Goal: Information Seeking & Learning: Learn about a topic

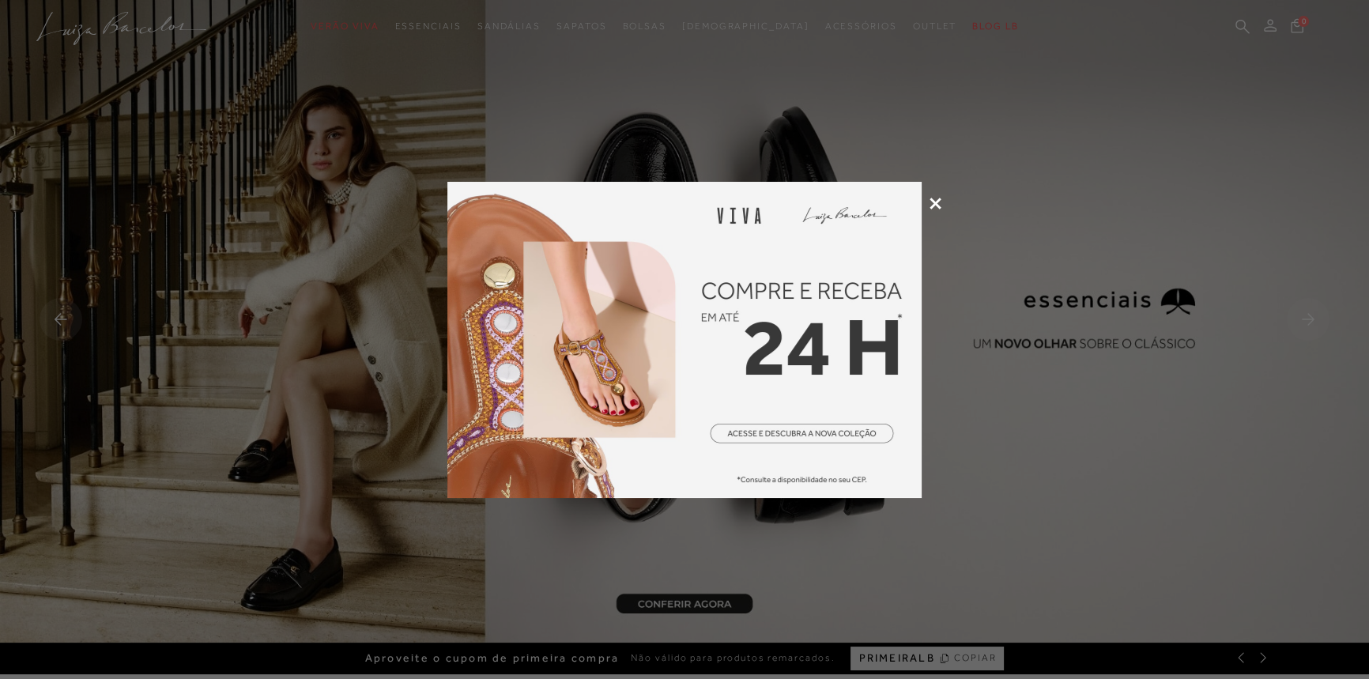
click at [939, 203] on icon at bounding box center [936, 204] width 12 height 12
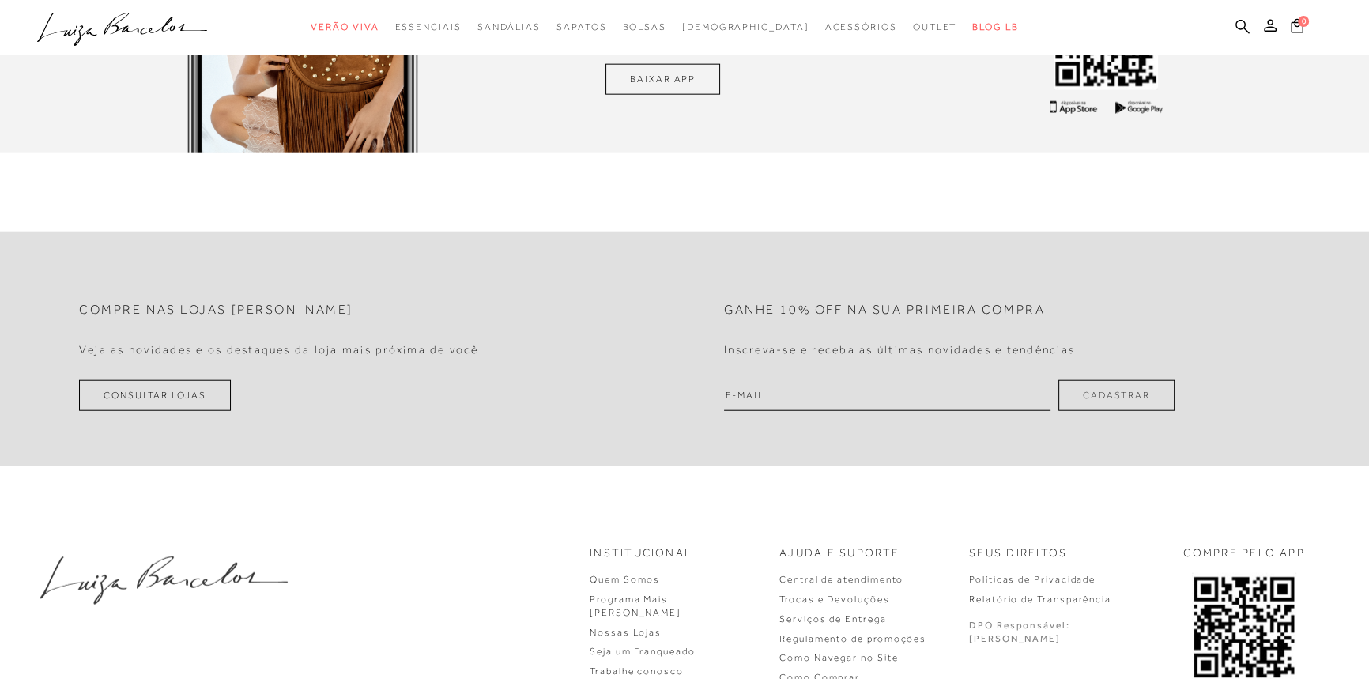
scroll to position [5020, 0]
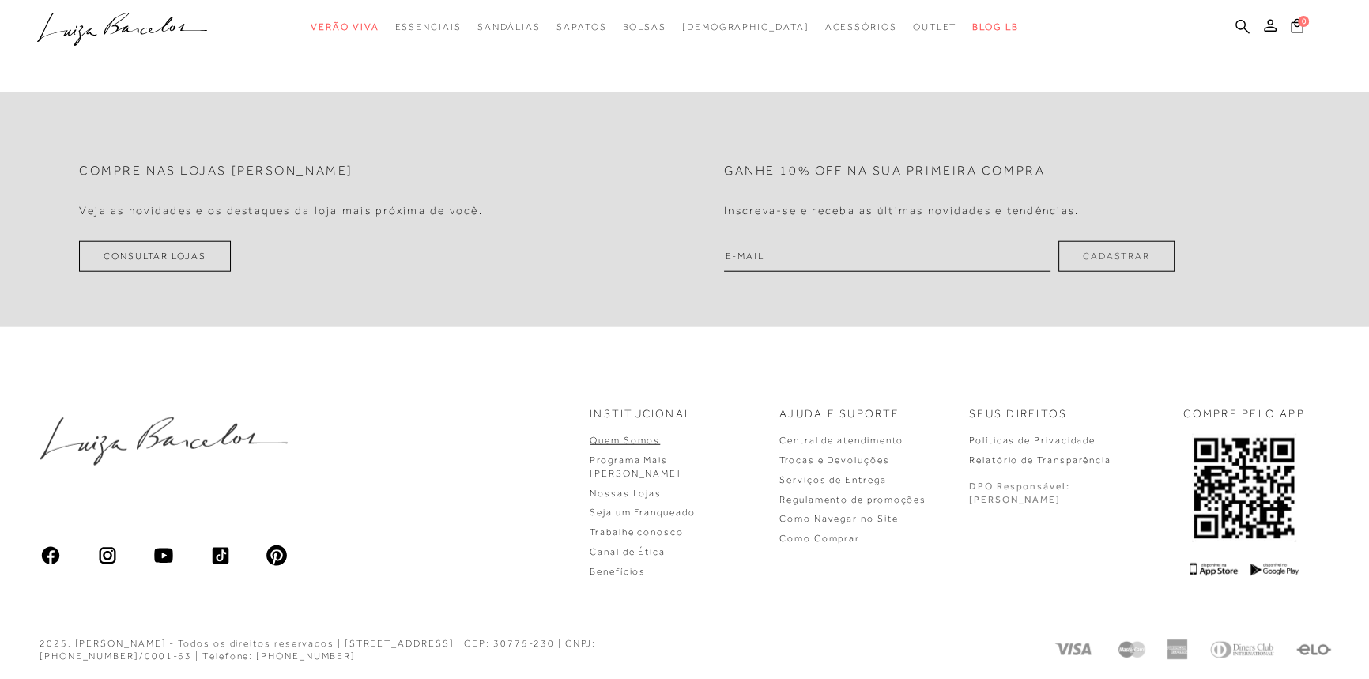
click at [660, 436] on link "Quem Somos" at bounding box center [625, 440] width 70 height 11
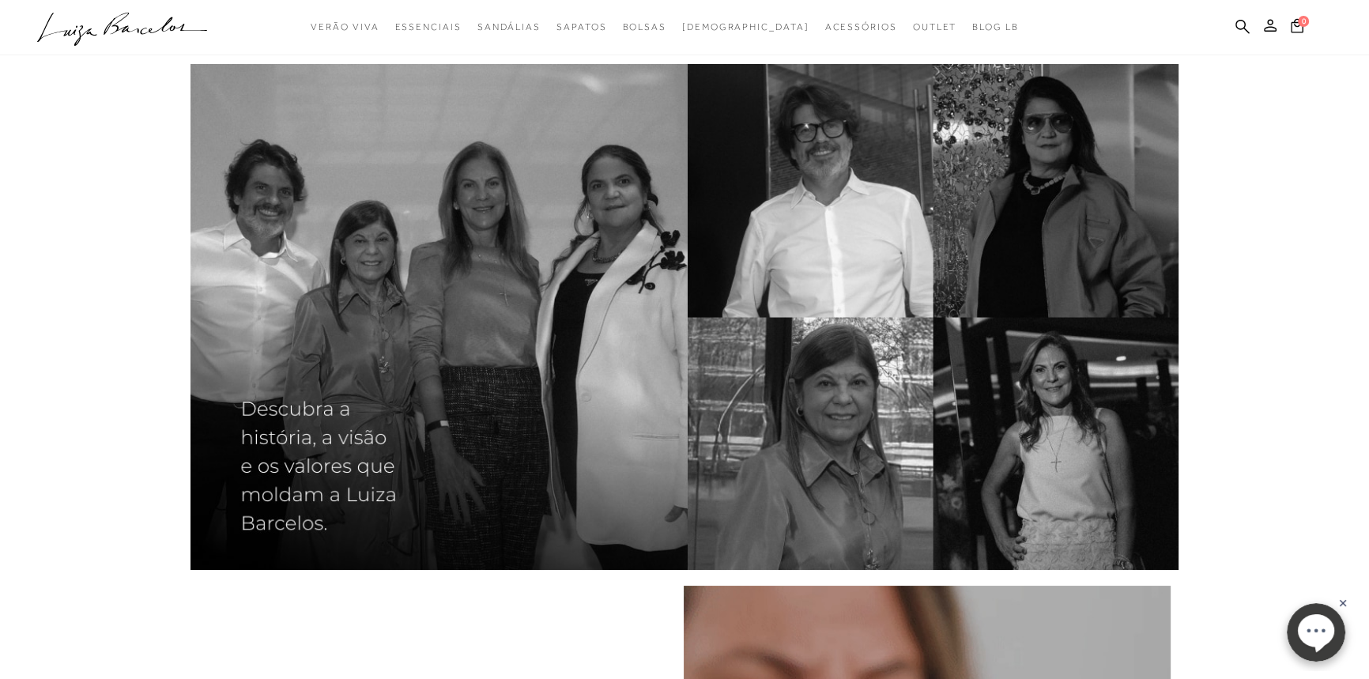
scroll to position [143, 0]
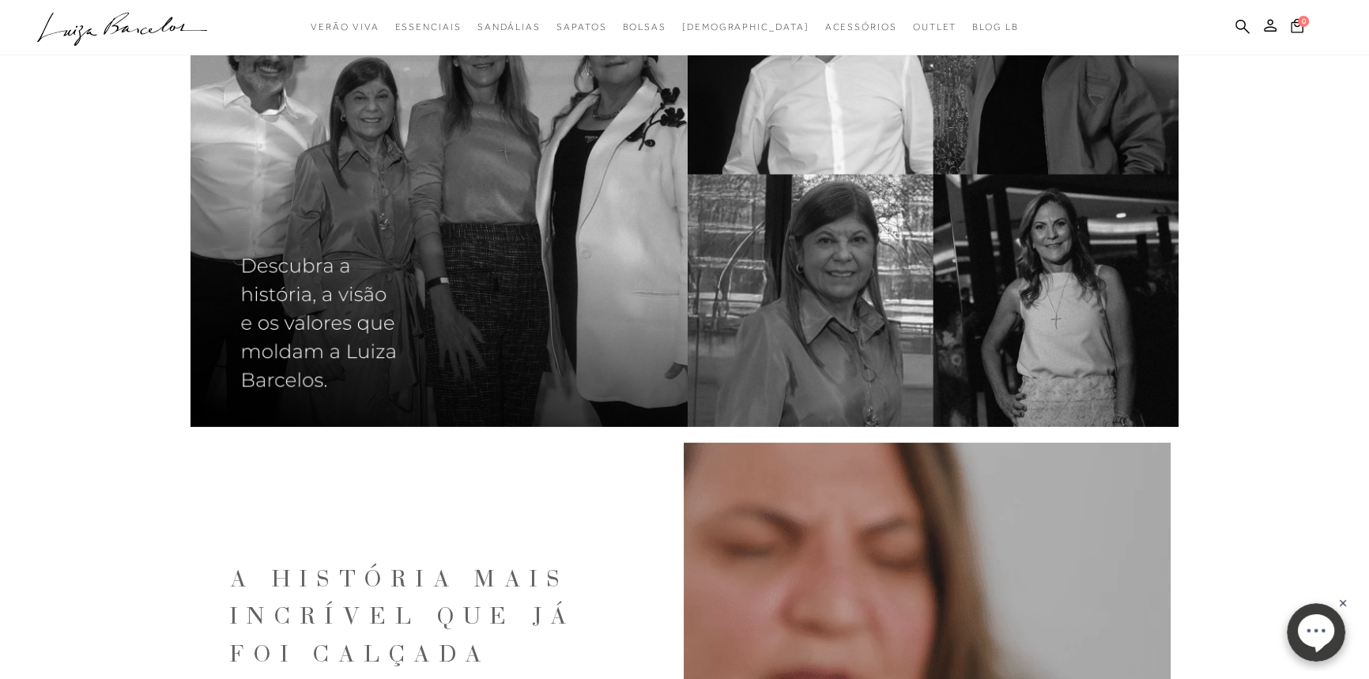
click at [368, 235] on img at bounding box center [685, 174] width 988 height 506
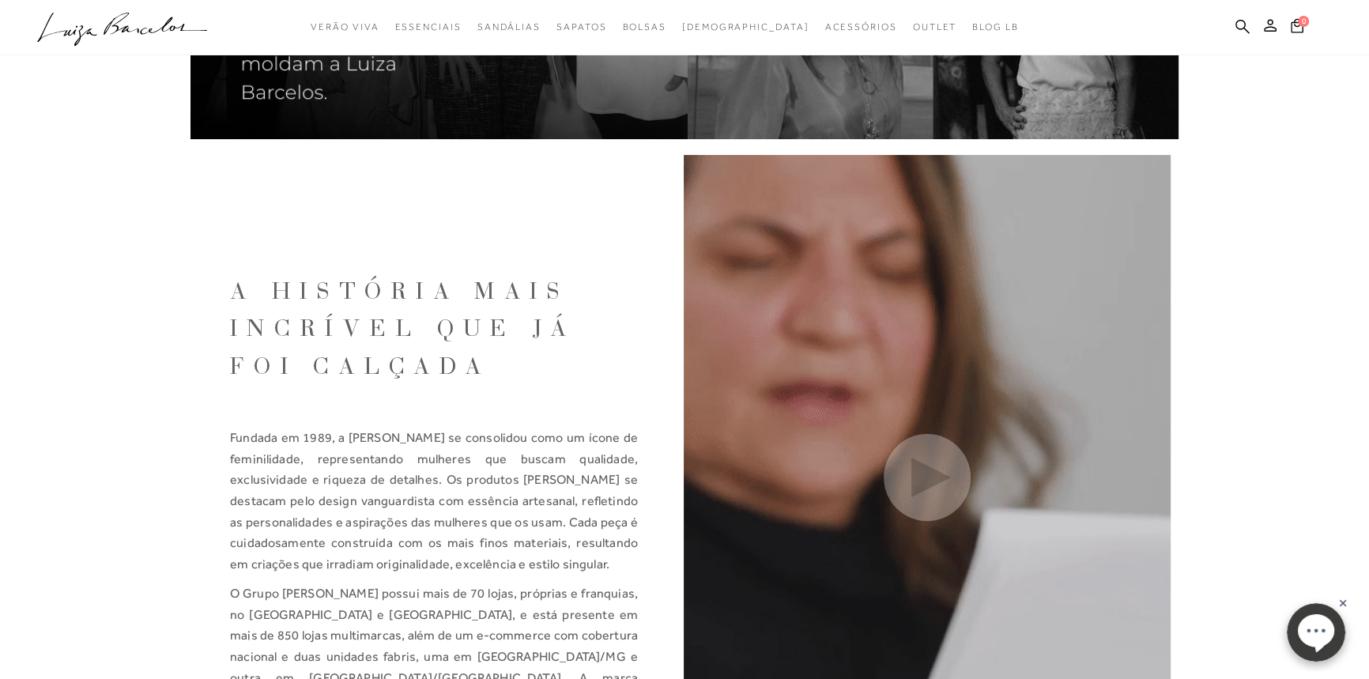
scroll to position [575, 0]
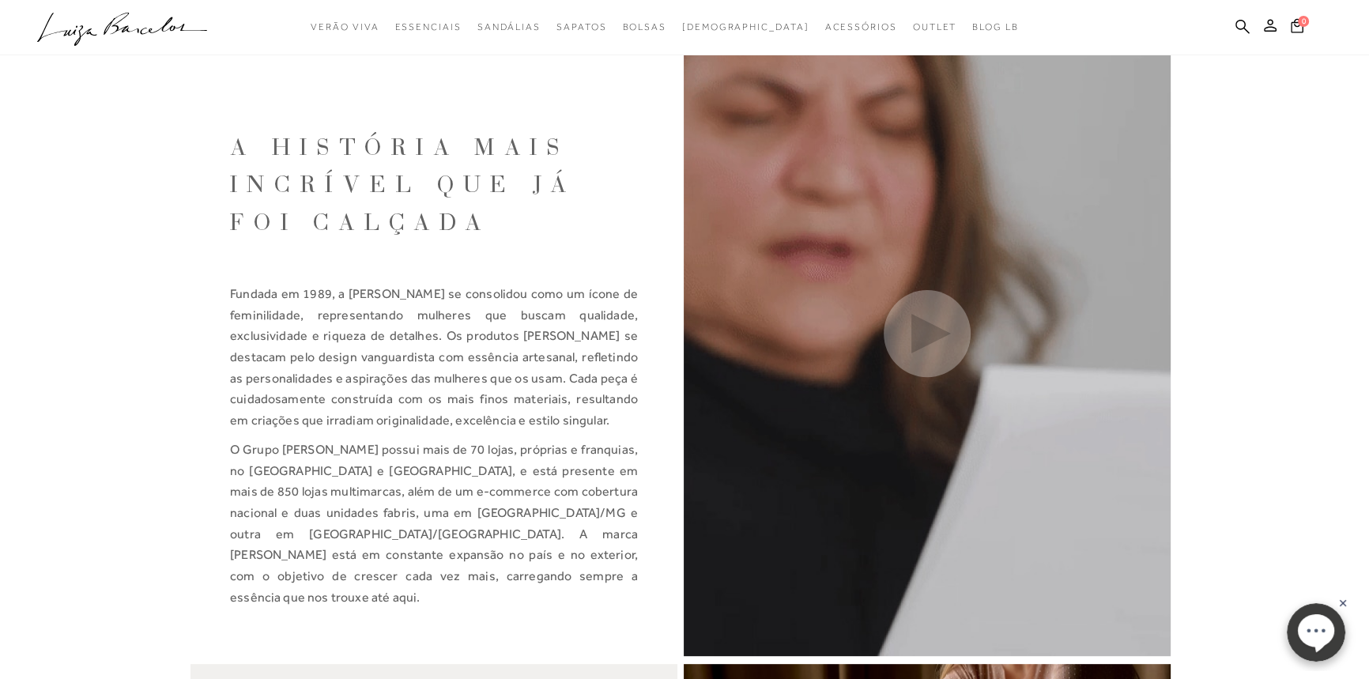
click at [881, 267] on div at bounding box center [927, 333] width 487 height 645
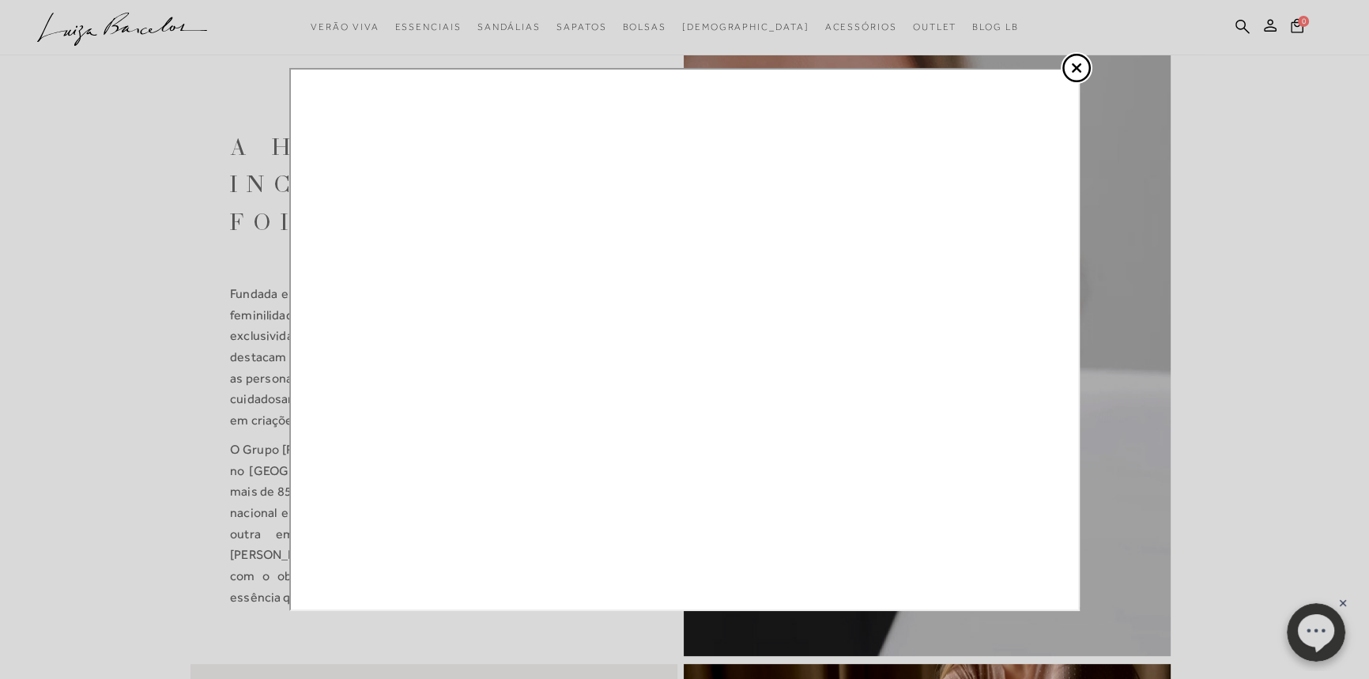
click at [1076, 63] on icon at bounding box center [1077, 68] width 32 height 32
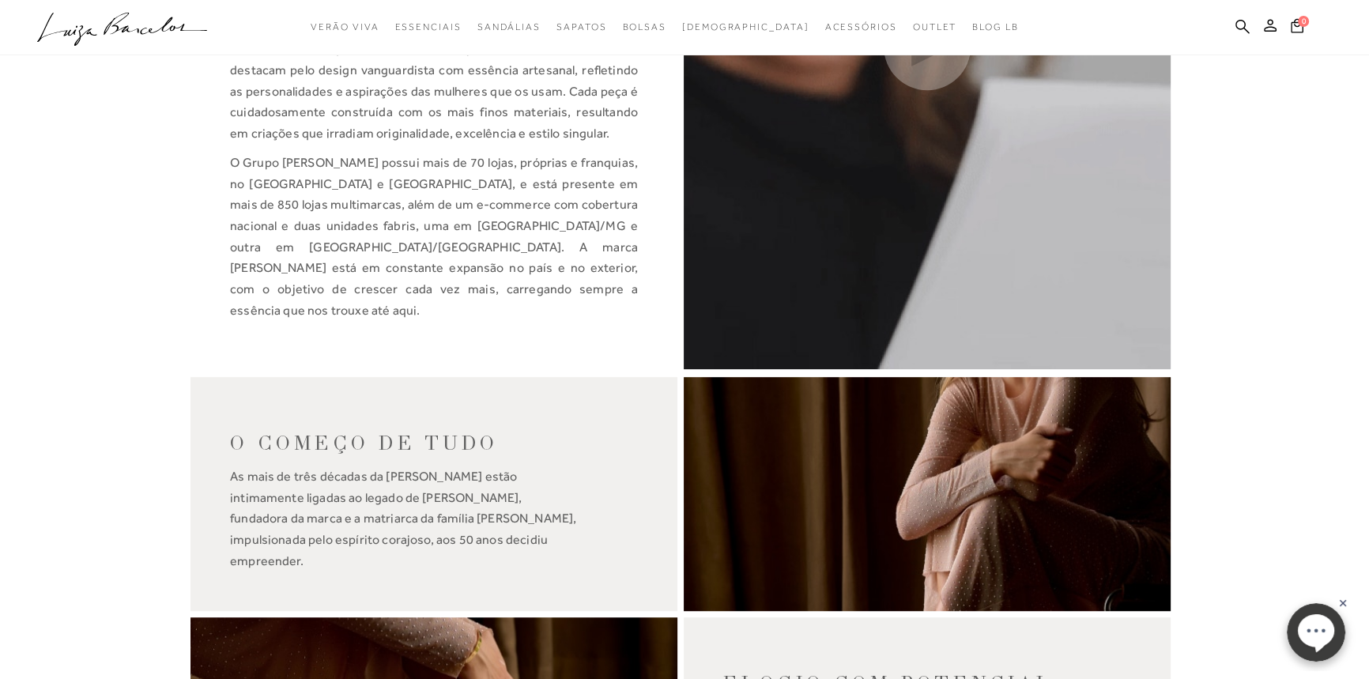
scroll to position [1006, 0]
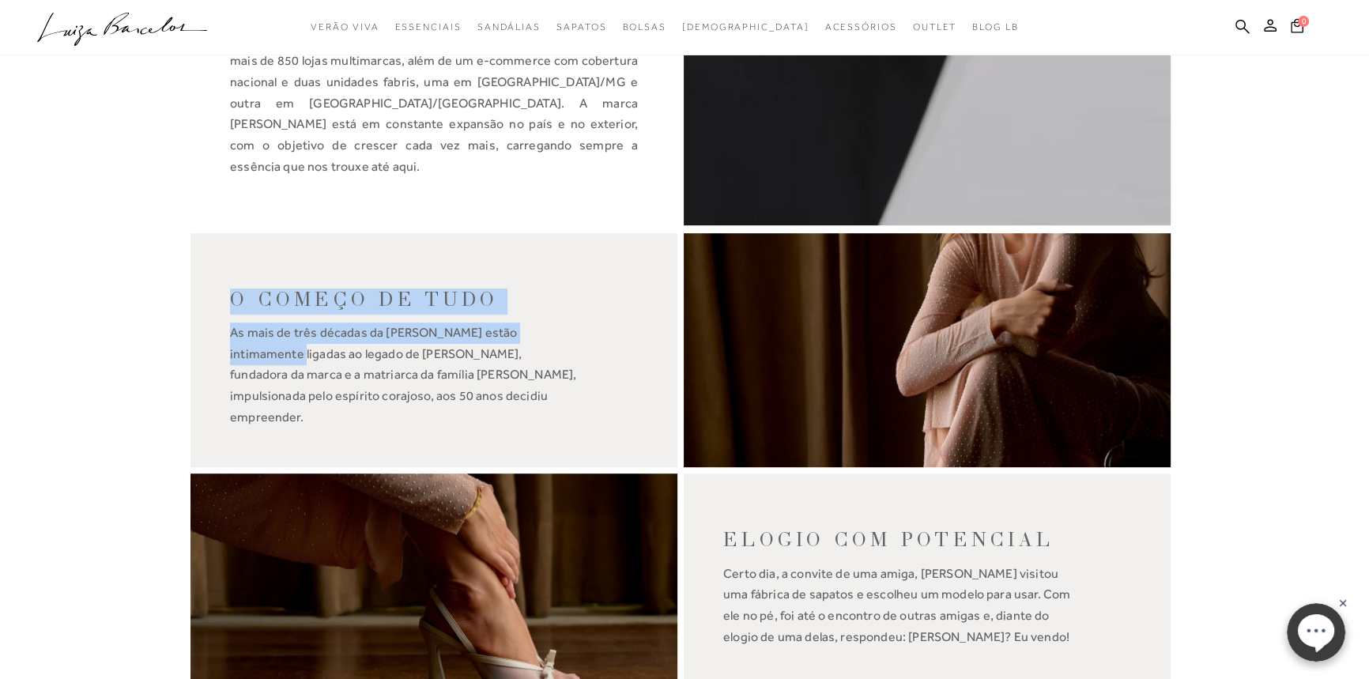
drag, startPoint x: 230, startPoint y: 296, endPoint x: 603, endPoint y: 338, distance: 375.4
click at [591, 337] on div "O COMEÇO DE TUDO As mais de três décadas da [PERSON_NAME] estão intimamente lig…" at bounding box center [434, 350] width 487 height 235
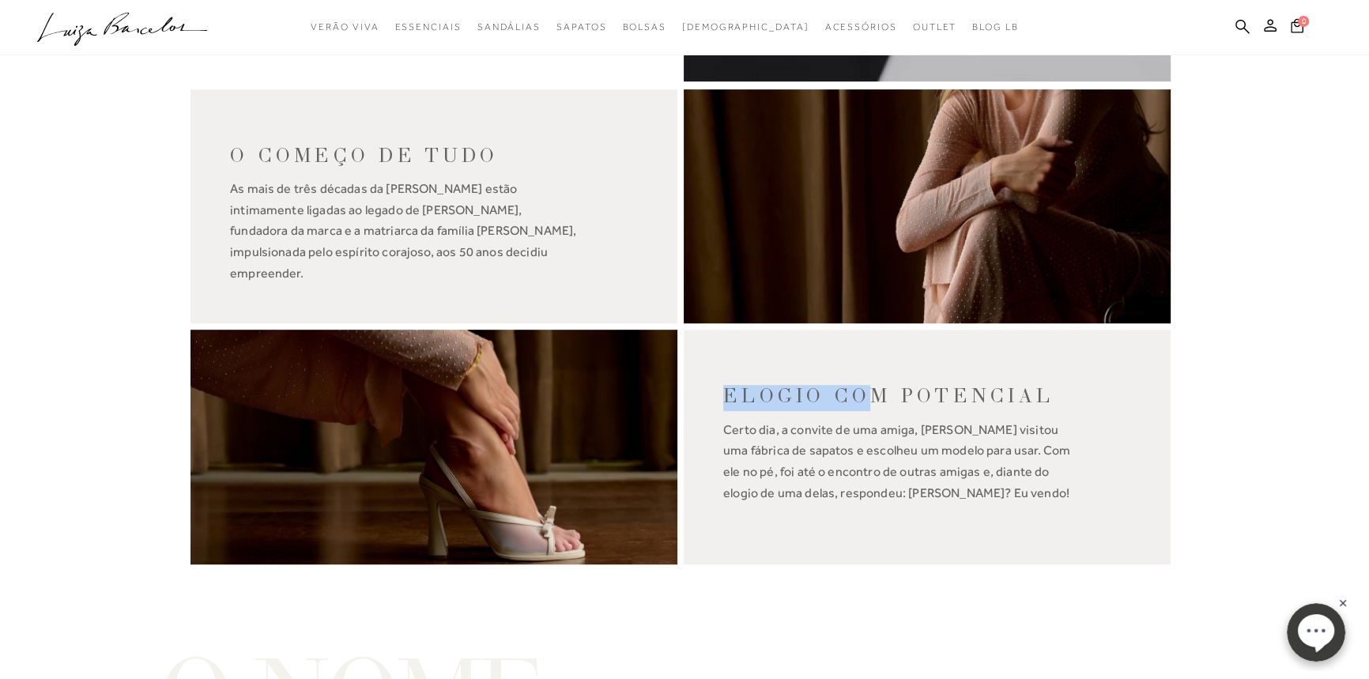
drag, startPoint x: 719, startPoint y: 383, endPoint x: 896, endPoint y: 397, distance: 178.4
click at [870, 397] on div "ELOGIO COM POTENCIAL Certo dia, a convite de uma amiga, [PERSON_NAME] visitou u…" at bounding box center [927, 447] width 487 height 235
drag, startPoint x: 449, startPoint y: 189, endPoint x: 534, endPoint y: 194, distance: 84.8
click at [536, 194] on span "As mais de três décadas da [PERSON_NAME] estão intimamente ligadas ao legado de…" at bounding box center [434, 232] width 408 height 106
click at [394, 202] on span "As mais de três décadas da [PERSON_NAME] estão intimamente ligadas ao legado de…" at bounding box center [434, 232] width 408 height 106
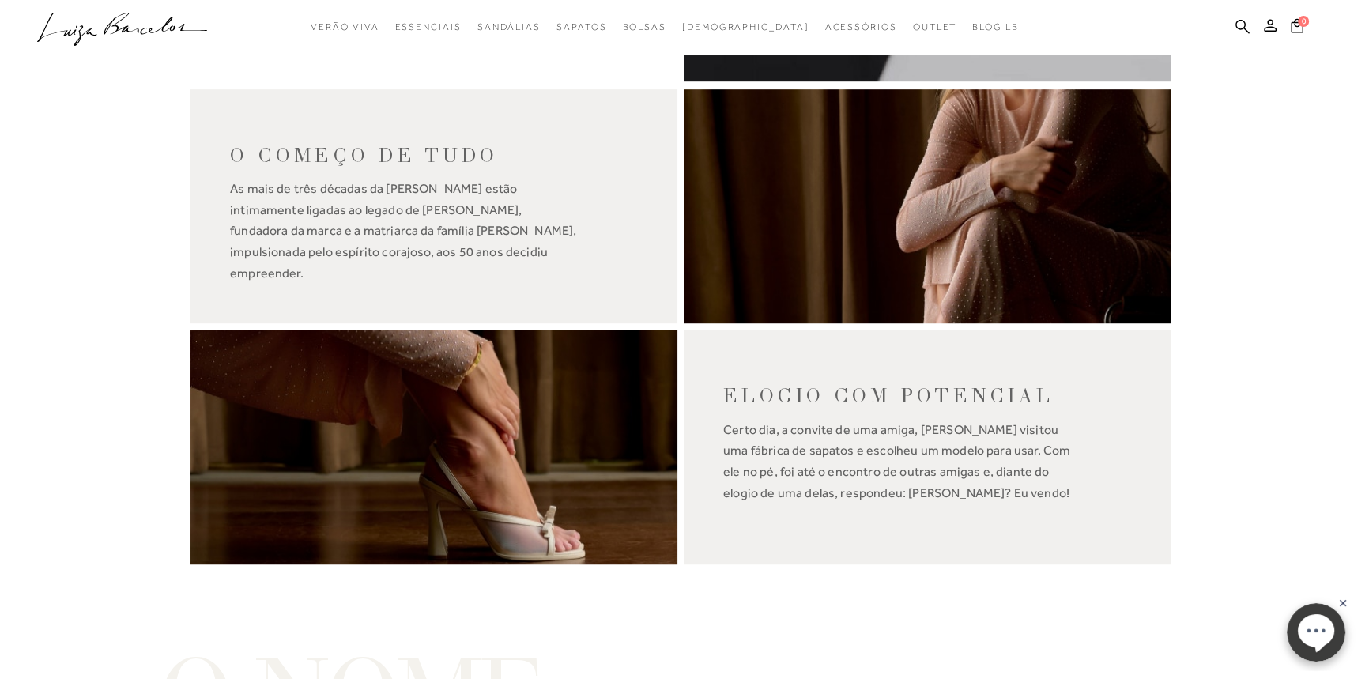
click at [806, 420] on span "Certo dia, a convite de uma amiga, [PERSON_NAME] visitou uma fábrica de sapatos…" at bounding box center [927, 462] width 408 height 85
drag, startPoint x: 783, startPoint y: 421, endPoint x: 850, endPoint y: 419, distance: 67.2
click at [786, 421] on span "Certo dia, a convite de uma amiga, [PERSON_NAME] visitou uma fábrica de sapatos…" at bounding box center [927, 462] width 408 height 85
click at [968, 427] on span "Certo dia, a convite de uma amiga, [PERSON_NAME] visitou uma fábrica de sapatos…" at bounding box center [927, 462] width 408 height 85
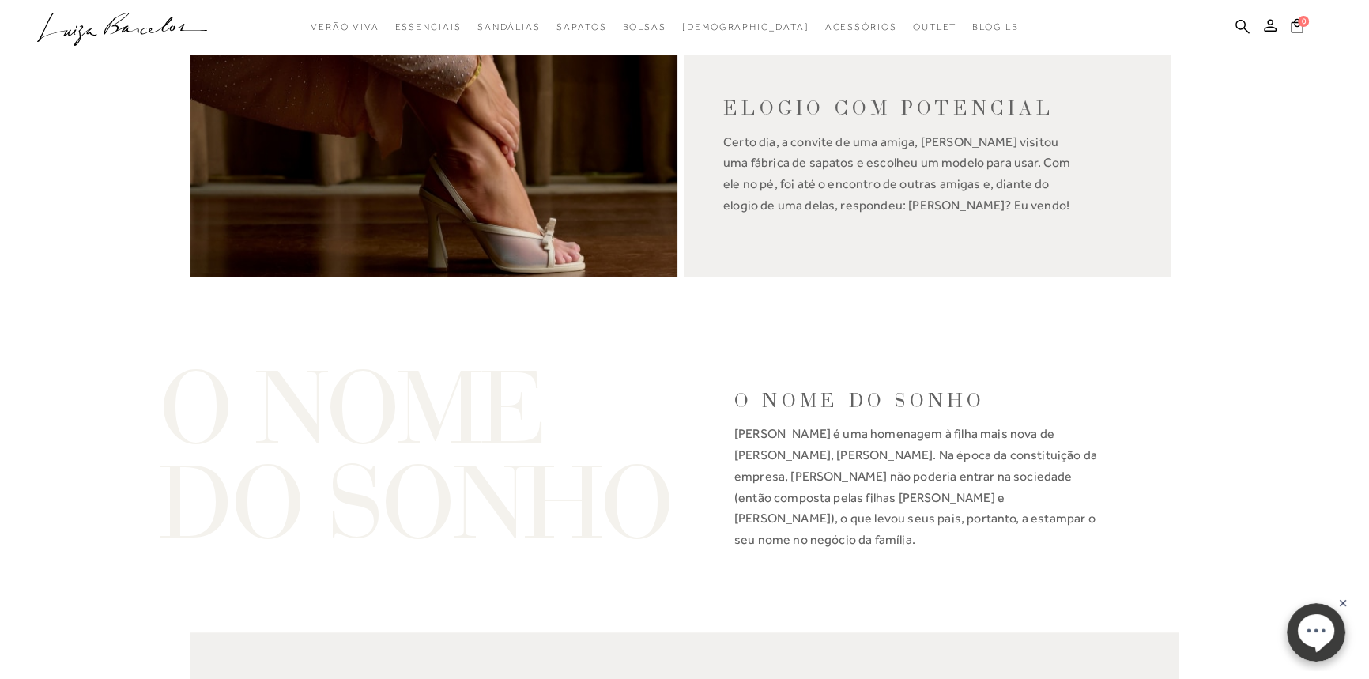
scroll to position [1652, 0]
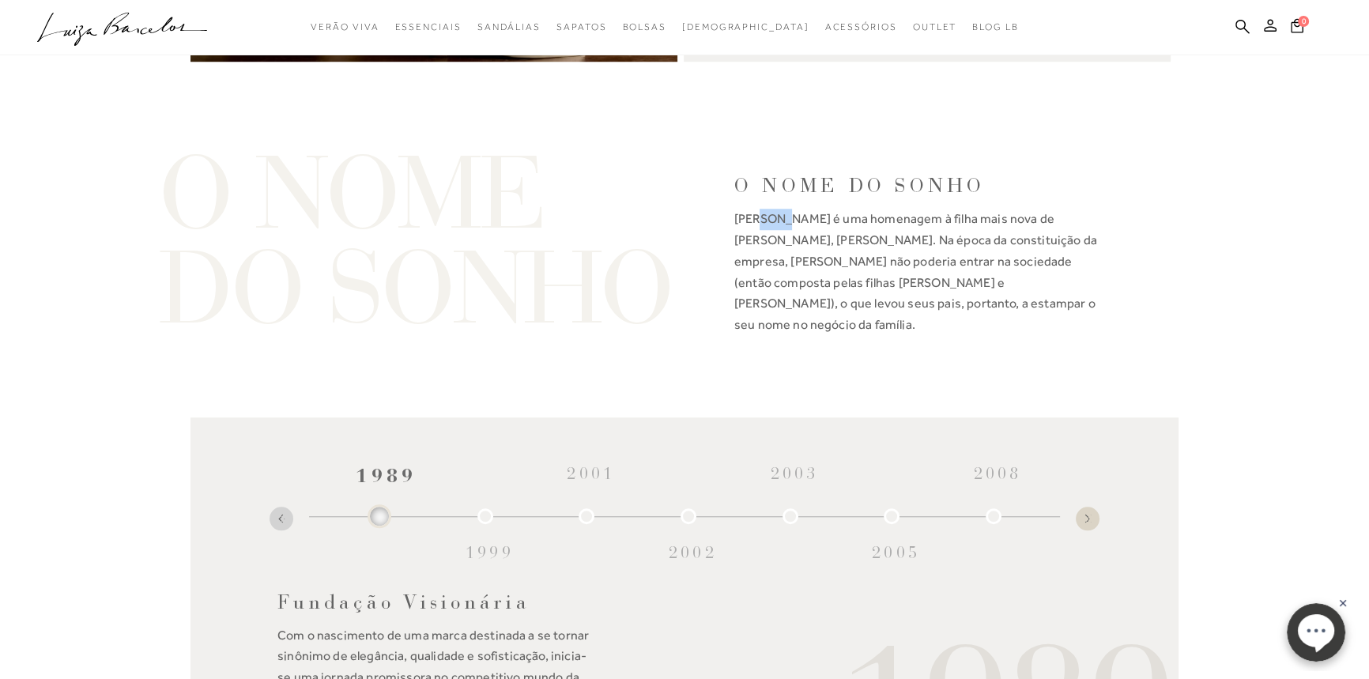
drag, startPoint x: 770, startPoint y: 202, endPoint x: 782, endPoint y: 200, distance: 12.1
click at [782, 209] on span "[PERSON_NAME] é uma homenagem à filha mais nova de [PERSON_NAME], [PERSON_NAME]…" at bounding box center [916, 272] width 365 height 126
click at [917, 193] on div "O NOME DO SONHO [PERSON_NAME] é uma homenagem à filha mais nova de [PERSON_NAME…" at bounding box center [937, 247] width 484 height 213
click at [953, 213] on span "[PERSON_NAME] é uma homenagem à filha mais nova de [PERSON_NAME], [PERSON_NAME]…" at bounding box center [916, 272] width 365 height 126
click at [1089, 213] on span "[PERSON_NAME] é uma homenagem à filha mais nova de [PERSON_NAME], [PERSON_NAME]…" at bounding box center [916, 272] width 365 height 126
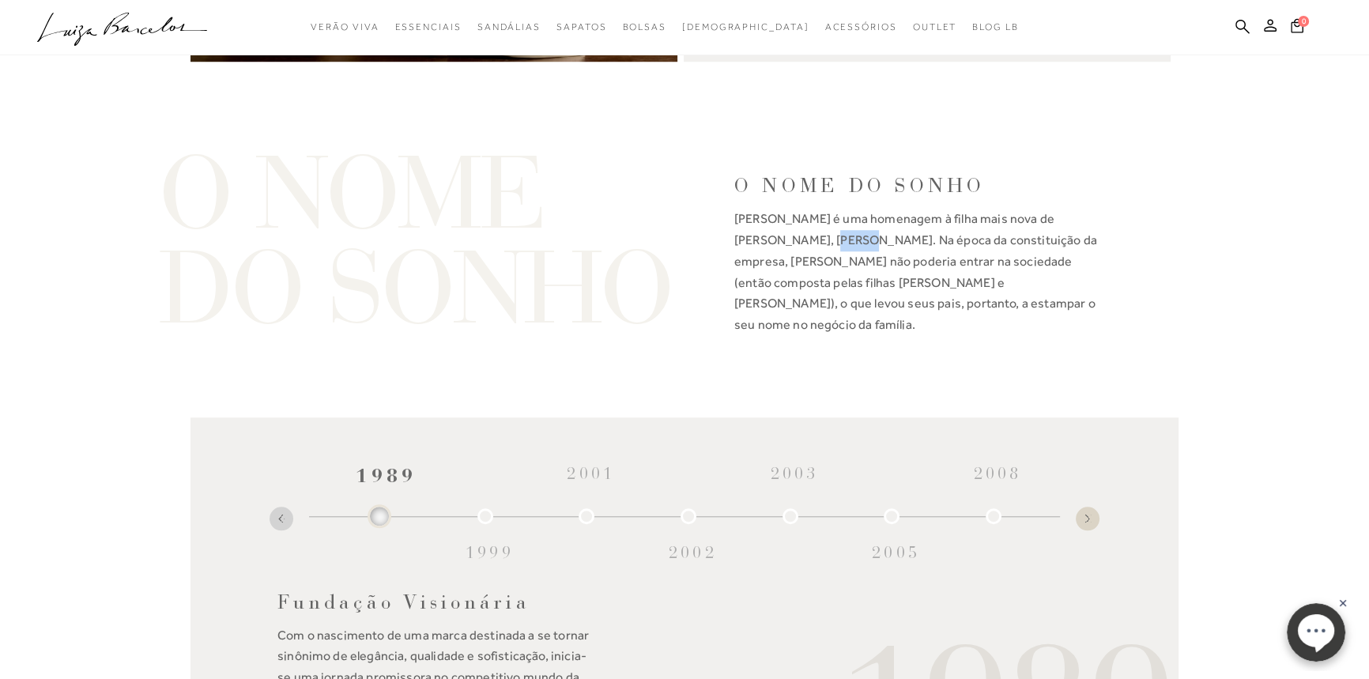
drag, startPoint x: 794, startPoint y: 229, endPoint x: 822, endPoint y: 228, distance: 28.5
click at [822, 228] on span "[PERSON_NAME] é uma homenagem à filha mais nova de [PERSON_NAME], [PERSON_NAME]…" at bounding box center [916, 272] width 365 height 126
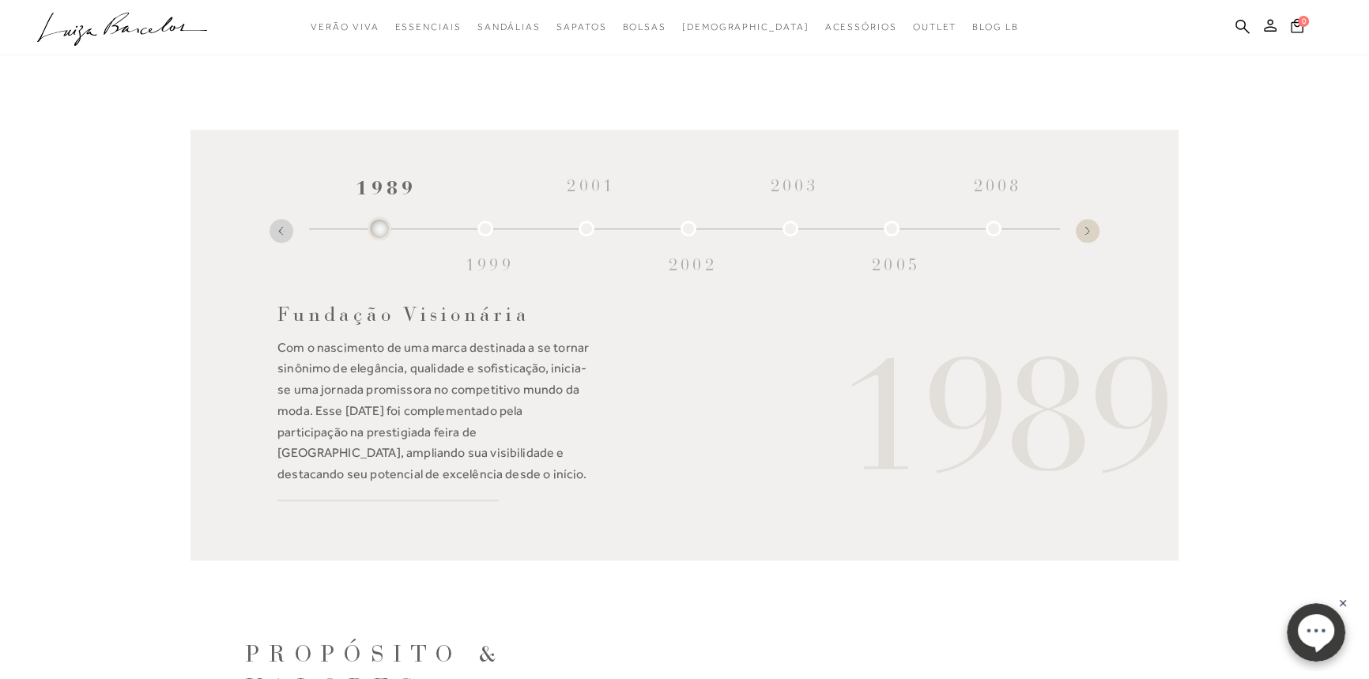
scroll to position [2012, 0]
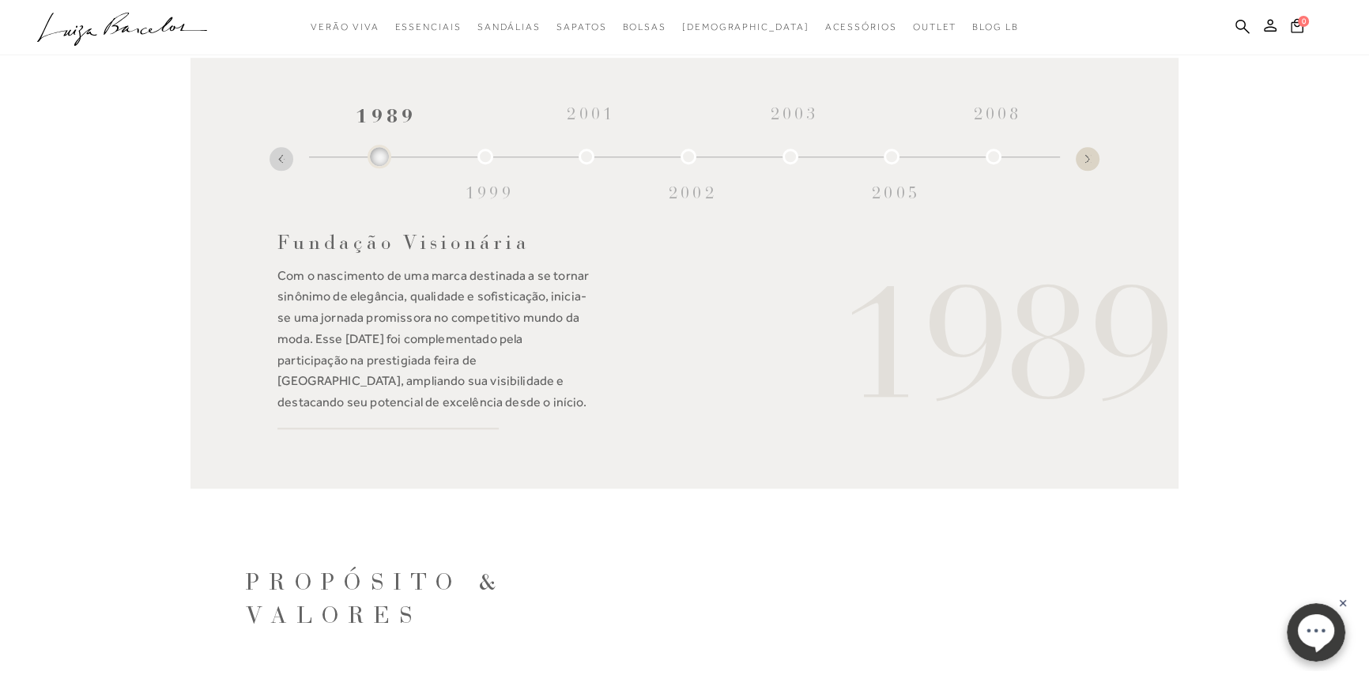
drag, startPoint x: 458, startPoint y: 349, endPoint x: 468, endPoint y: 334, distance: 17.6
click at [463, 341] on div "Fundação Visionária Com o nascimento de uma marca destinada a se tornar sinônim…" at bounding box center [435, 322] width 316 height 213
click at [505, 318] on span "Com o nascimento de uma marca destinada a se tornar sinônimo de elegância, qual…" at bounding box center [432, 338] width 311 height 141
click at [383, 339] on span "Com o nascimento de uma marca destinada a se tornar sinônimo de elegância, qual…" at bounding box center [432, 338] width 311 height 141
click at [392, 358] on span "Com o nascimento de uma marca destinada a se tornar sinônimo de elegância, qual…" at bounding box center [432, 338] width 311 height 141
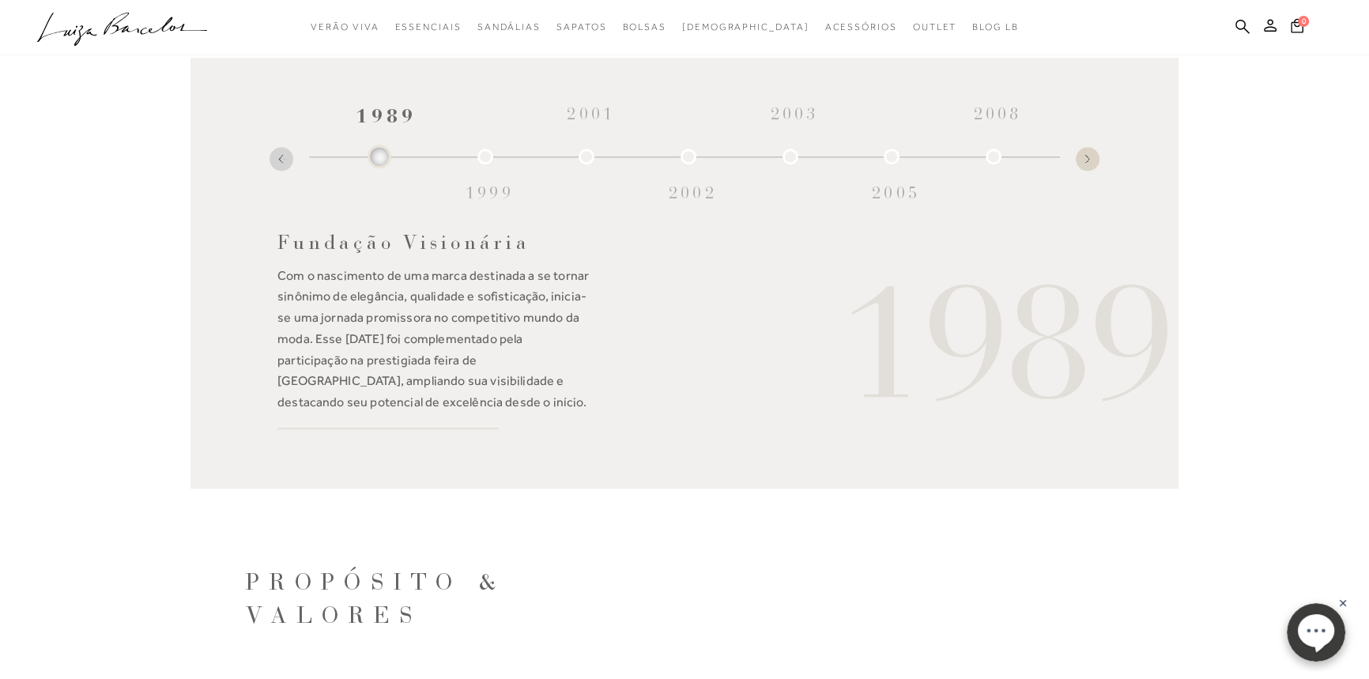
click at [468, 362] on span "Com o nascimento de uma marca destinada a se tornar sinônimo de elegância, qual…" at bounding box center [432, 338] width 311 height 141
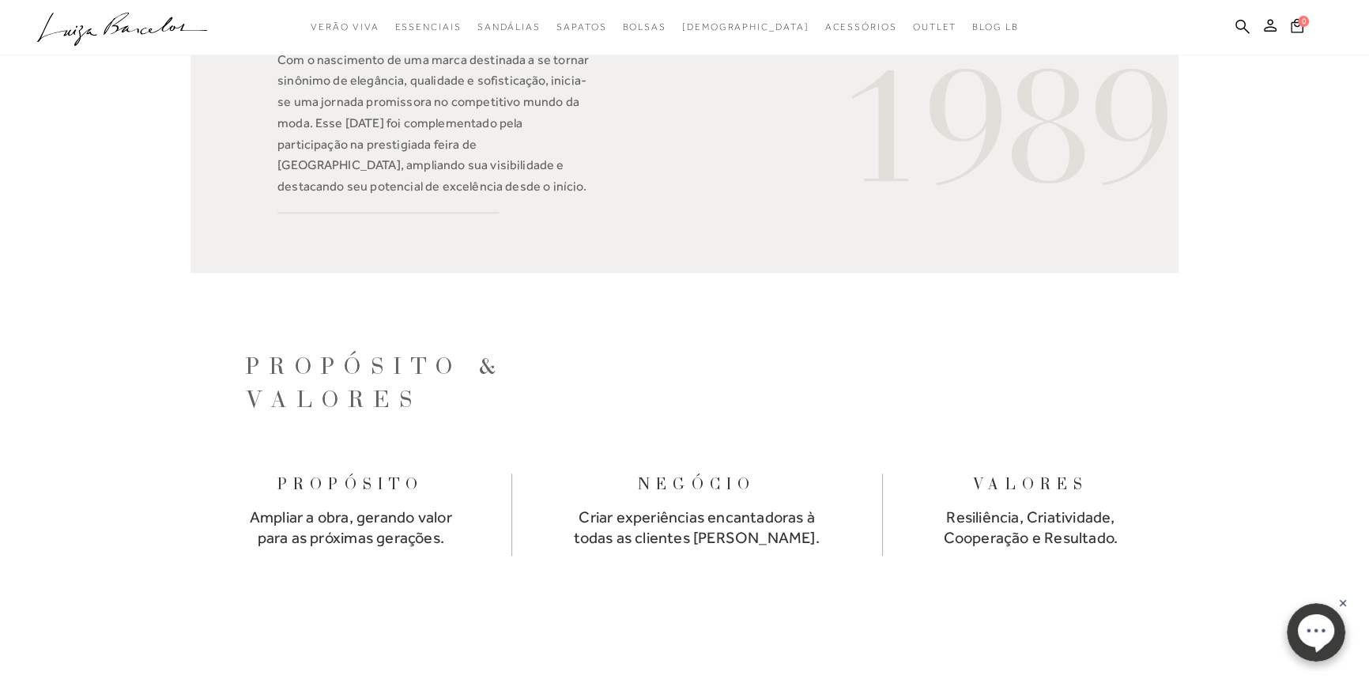
scroll to position [2300, 0]
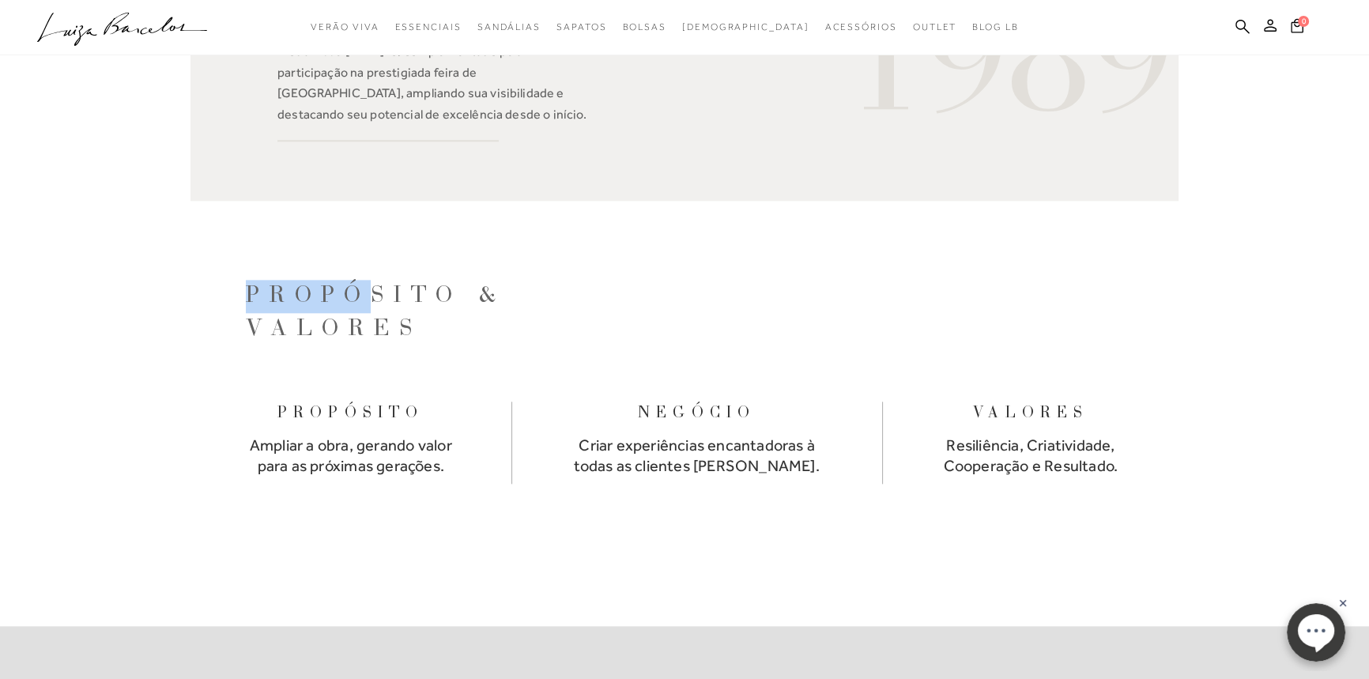
drag, startPoint x: 252, startPoint y: 248, endPoint x: 360, endPoint y: 287, distance: 114.3
click at [506, 281] on h1 "PROPÓSITO & VALORES" at bounding box center [712, 313] width 933 height 66
click at [387, 306] on h1 "PROPÓSITO & VALORES" at bounding box center [712, 313] width 933 height 66
